Goal: Find specific page/section: Find specific page/section

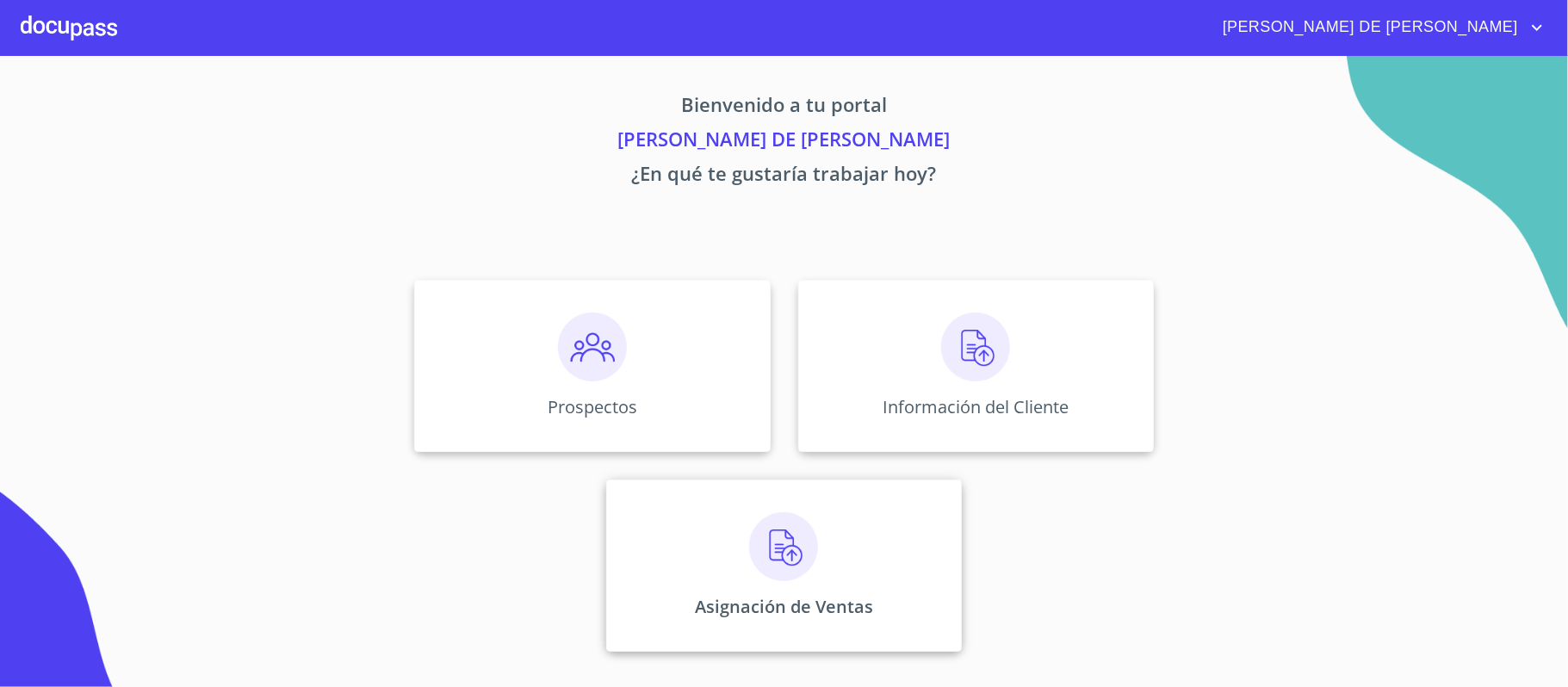
click at [790, 606] on p "Asignación de Ventas" at bounding box center [784, 606] width 178 height 23
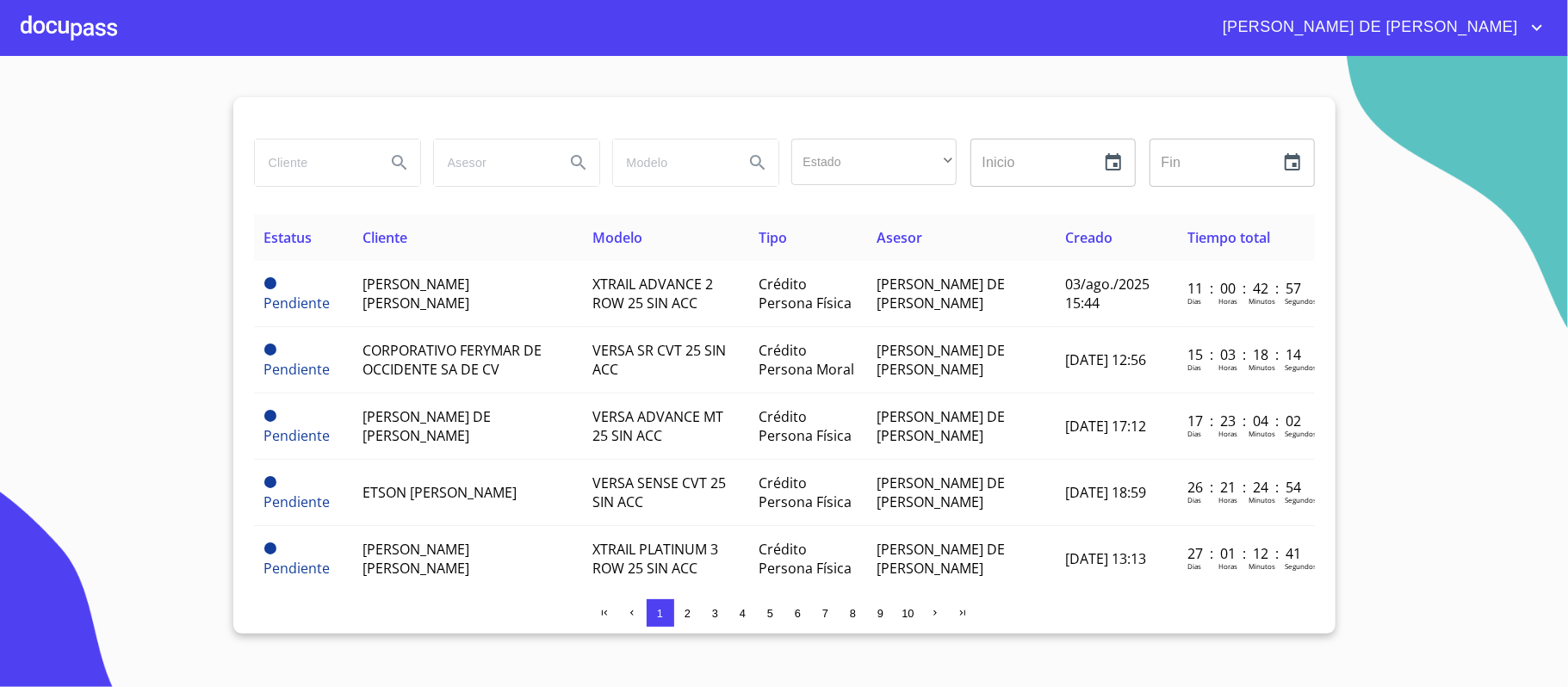
click at [355, 163] on input "search" at bounding box center [313, 162] width 117 height 46
type input "[PERSON_NAME]"
click at [393, 164] on icon "Search" at bounding box center [399, 162] width 20 height 20
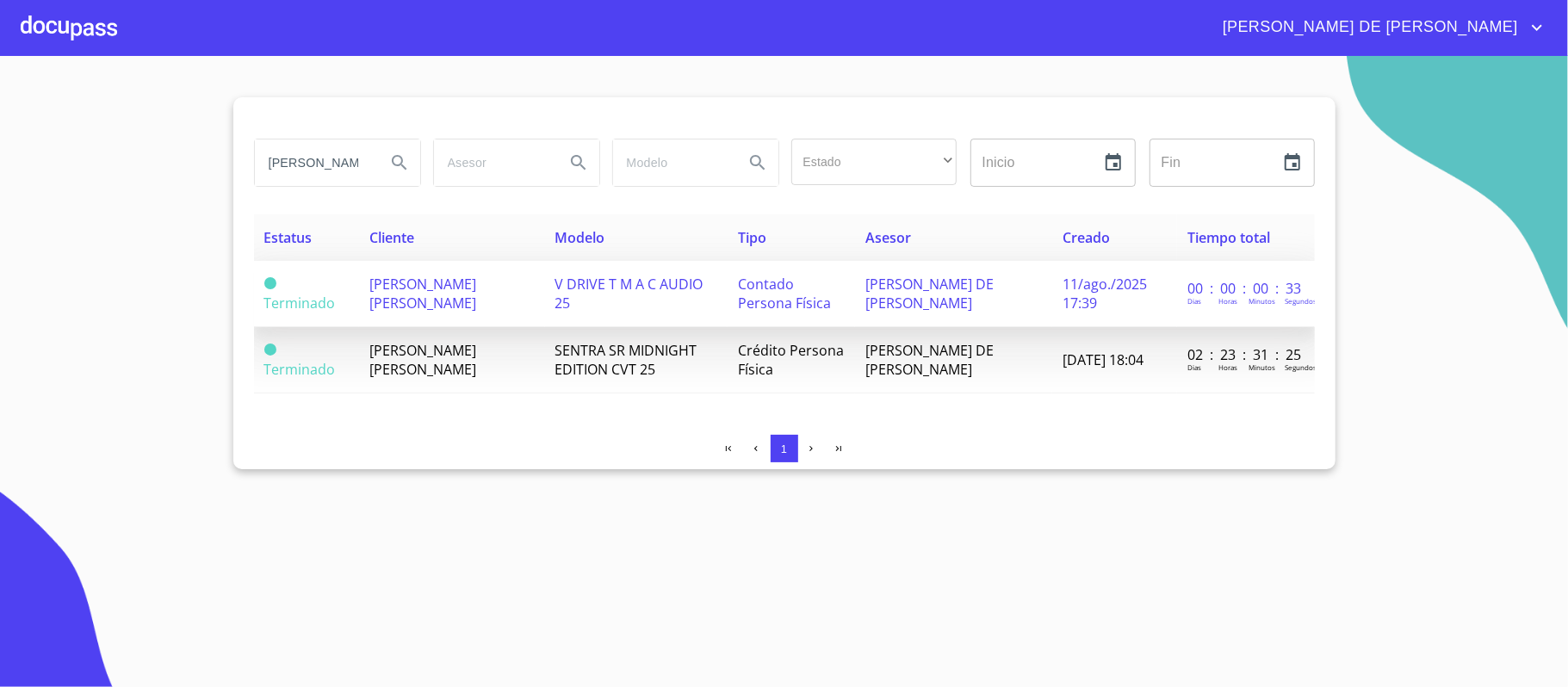
click at [492, 286] on td "[PERSON_NAME] [PERSON_NAME]" at bounding box center [451, 294] width 186 height 67
